Goal: Communication & Community: Answer question/provide support

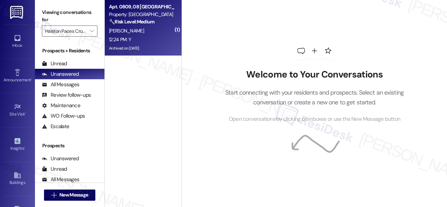
click at [157, 31] on div "[PERSON_NAME]" at bounding box center [141, 31] width 66 height 9
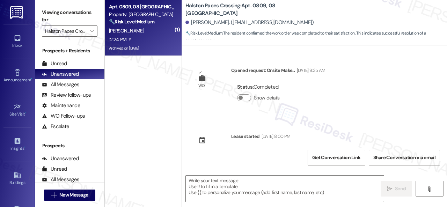
type textarea "Fetching suggested responses. Please feel free to read through the conversation…"
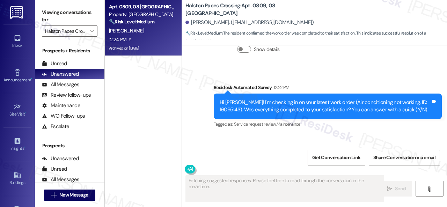
scroll to position [2952, 0]
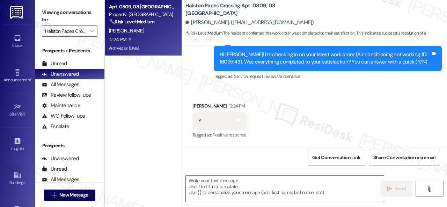
click at [228, 88] on div "Received via SMS [PERSON_NAME] 12:24 PM Y Tags and notes Tagged as: Positive re…" at bounding box center [314, 116] width 265 height 59
click at [231, 184] on textarea at bounding box center [285, 189] width 198 height 26
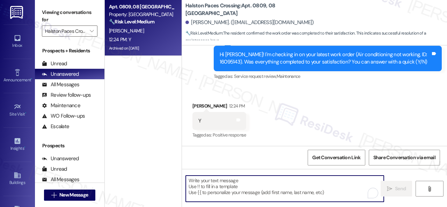
paste textarea "We're glad to hear everything’s taken care of. If your experience at {{property…"
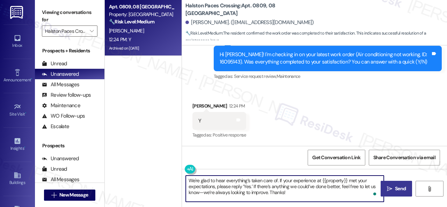
type textarea "We're glad to hear everything’s taken care of. If your experience at {{property…"
click at [397, 188] on span "Send" at bounding box center [400, 188] width 11 height 7
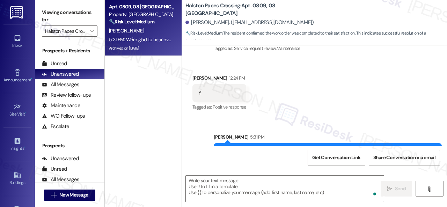
scroll to position [3016, 0]
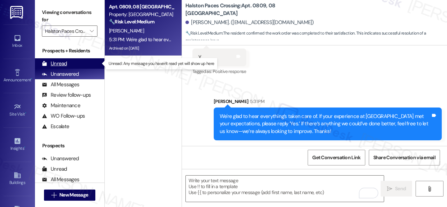
click at [58, 63] on div "Unread" at bounding box center [54, 63] width 25 height 7
